Goal: Find specific page/section: Find specific page/section

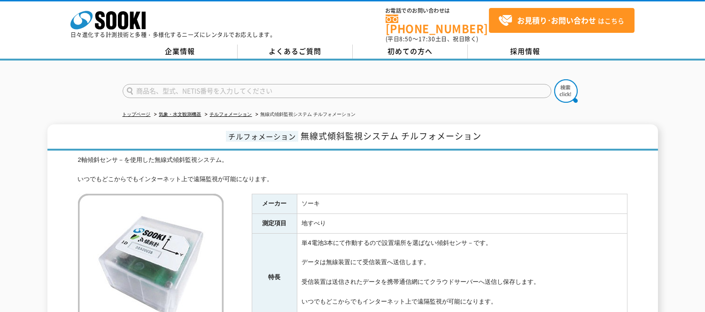
scroll to position [104, 0]
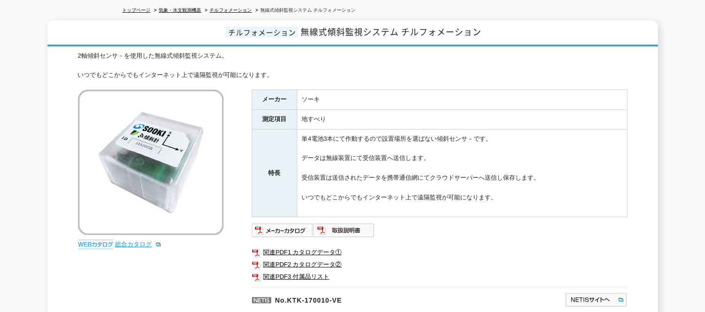
click at [130, 241] on link "総合カタログ" at bounding box center [139, 244] width 46 height 7
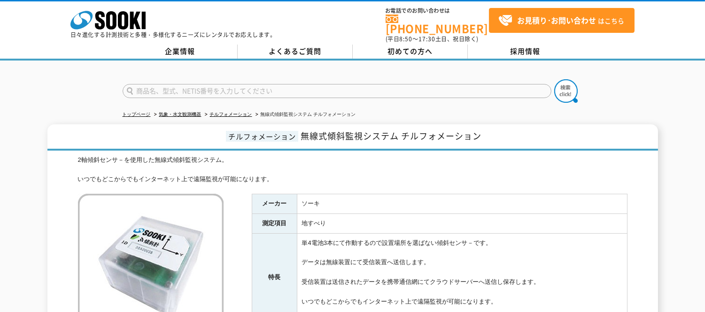
click at [149, 85] on input "text" at bounding box center [337, 91] width 429 height 14
click at [209, 85] on input "text" at bounding box center [337, 91] width 429 height 14
click at [229, 84] on input "text" at bounding box center [337, 91] width 429 height 14
type input "ソラテナ"
click at [554, 79] on button at bounding box center [565, 90] width 23 height 23
